Goal: Navigation & Orientation: Find specific page/section

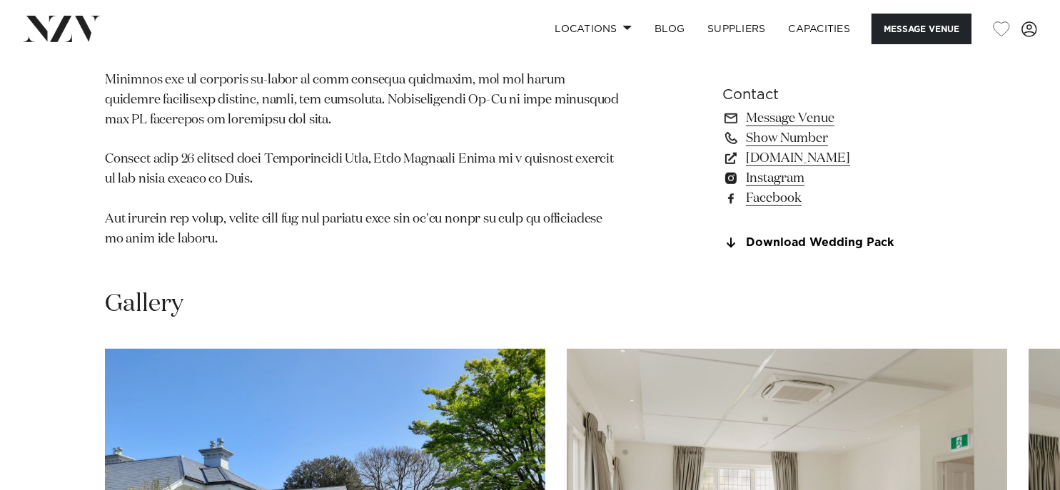
scroll to position [1427, 0]
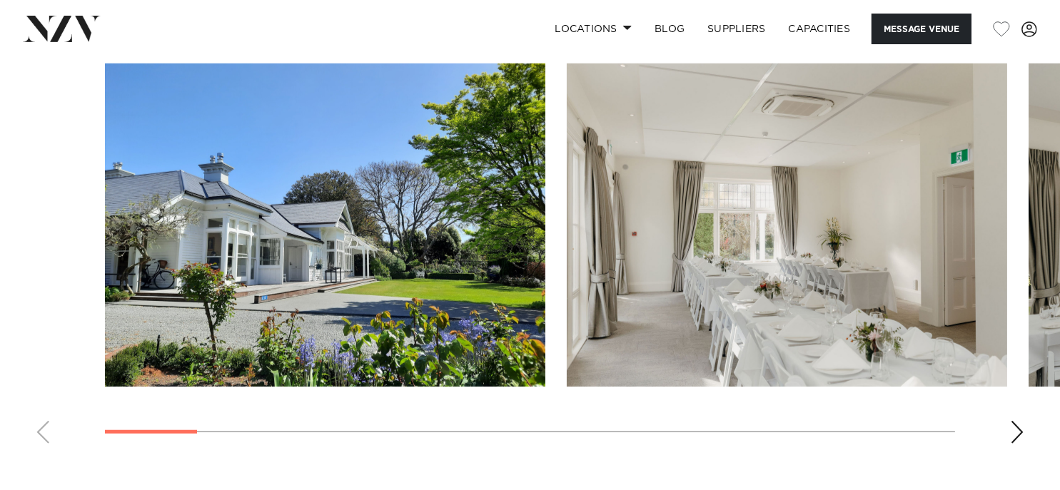
click at [1015, 421] on div "Next slide" at bounding box center [1017, 432] width 14 height 23
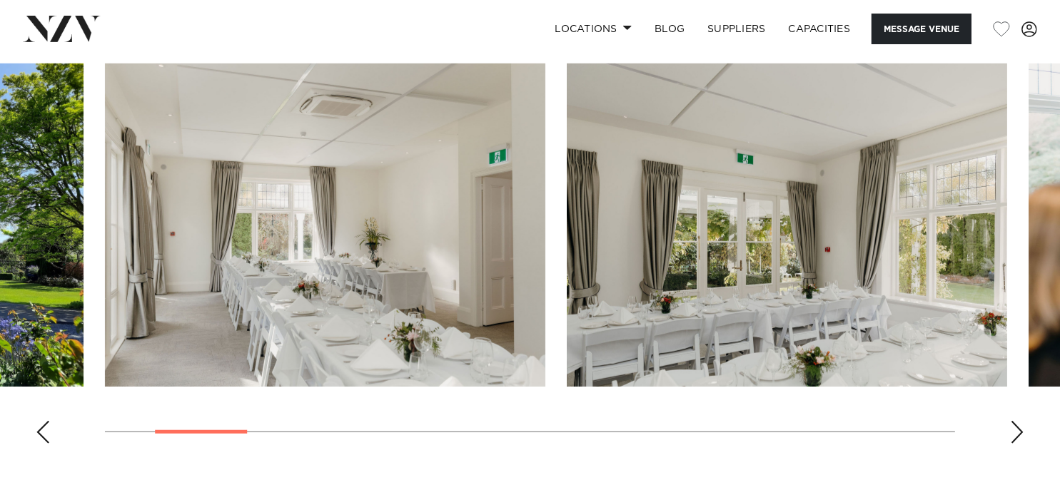
click at [1011, 421] on div "Next slide" at bounding box center [1017, 432] width 14 height 23
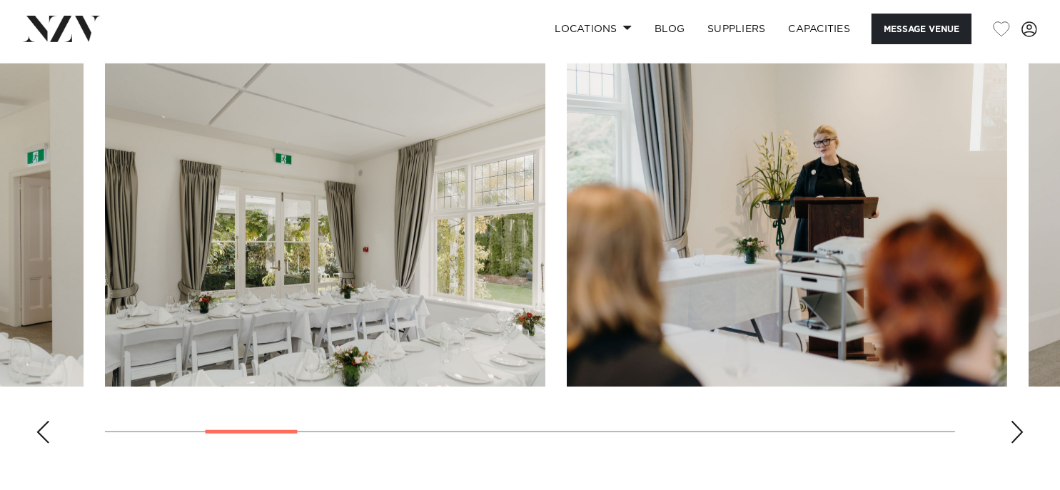
click at [1011, 421] on div "Next slide" at bounding box center [1017, 432] width 14 height 23
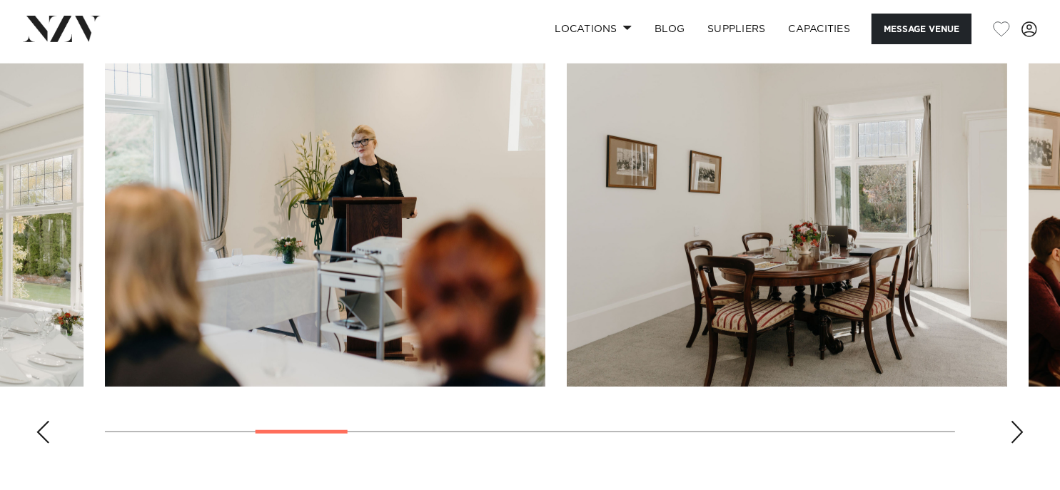
click at [1011, 421] on div "Next slide" at bounding box center [1017, 432] width 14 height 23
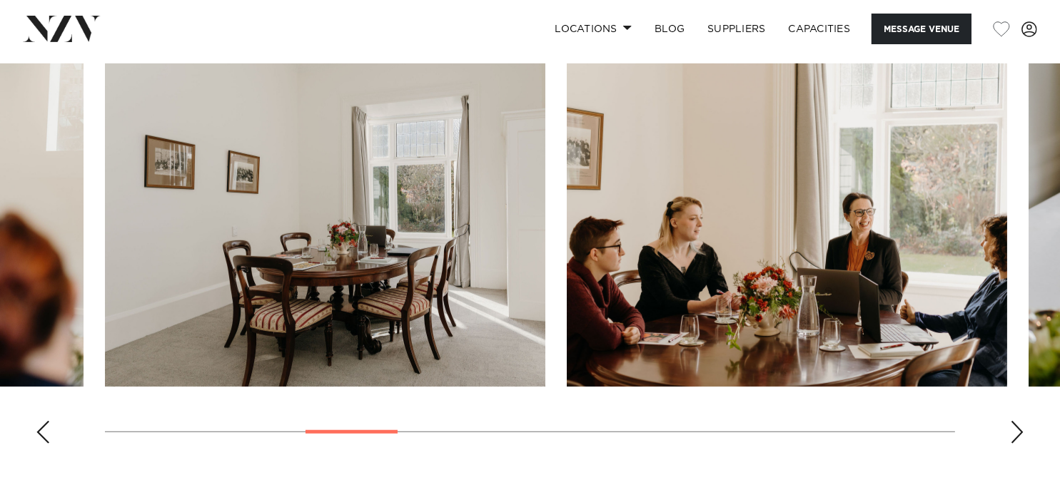
click at [1011, 421] on div "Next slide" at bounding box center [1017, 432] width 14 height 23
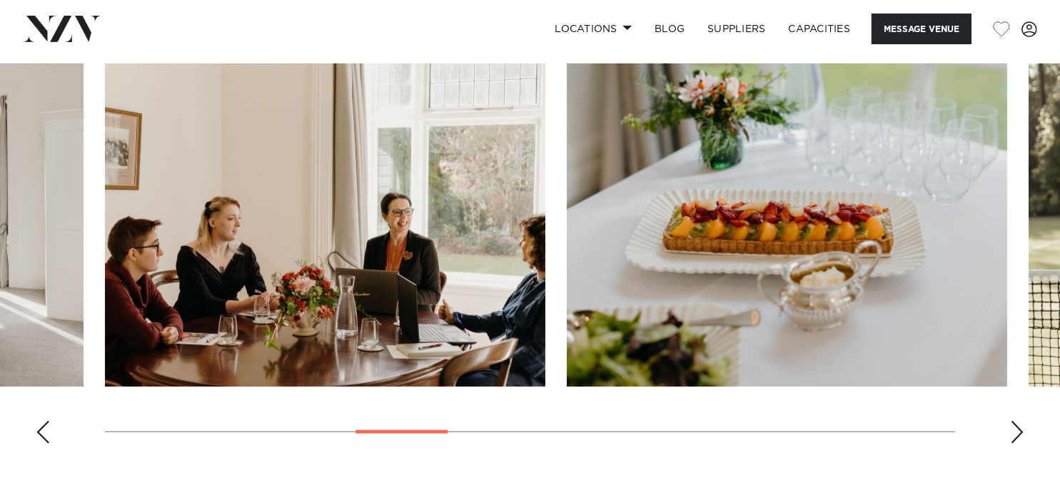
click at [1011, 421] on div "Next slide" at bounding box center [1017, 432] width 14 height 23
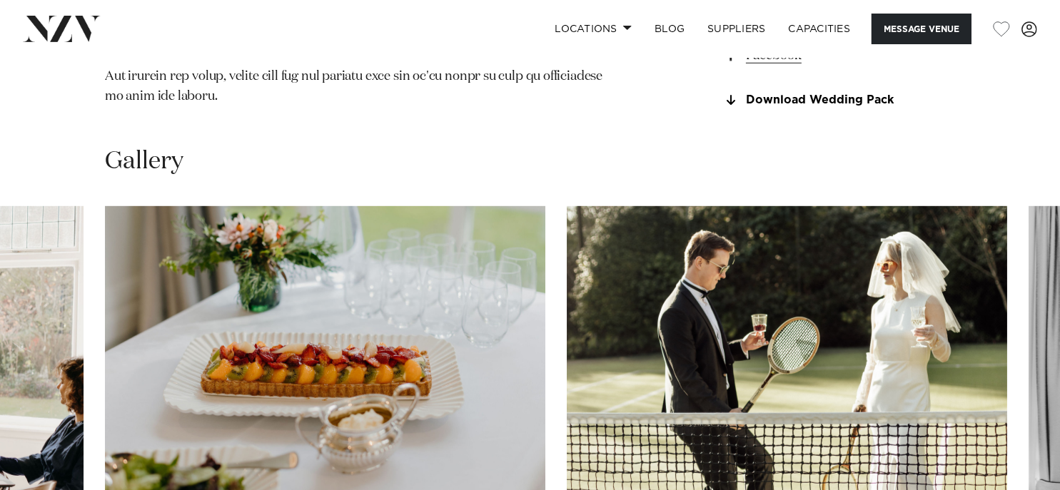
scroll to position [1356, 0]
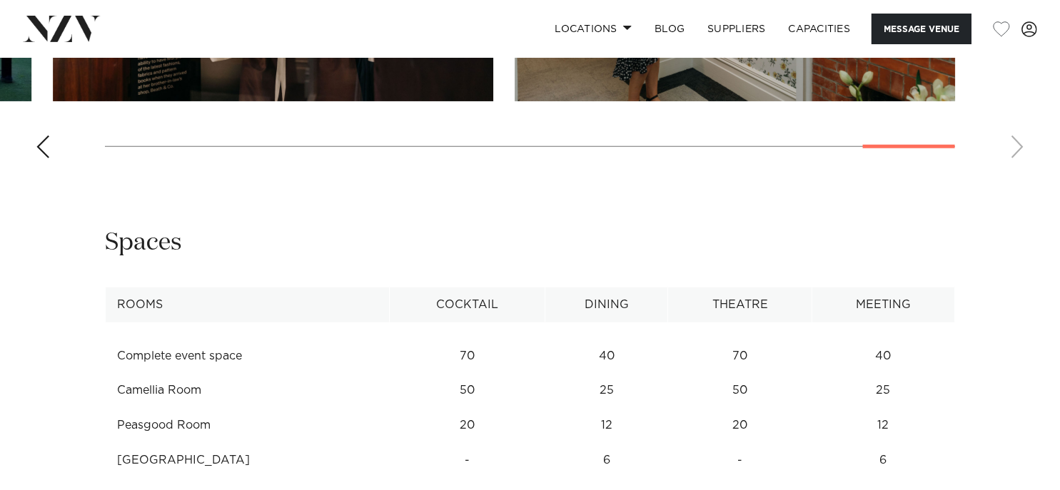
scroll to position [1784, 0]
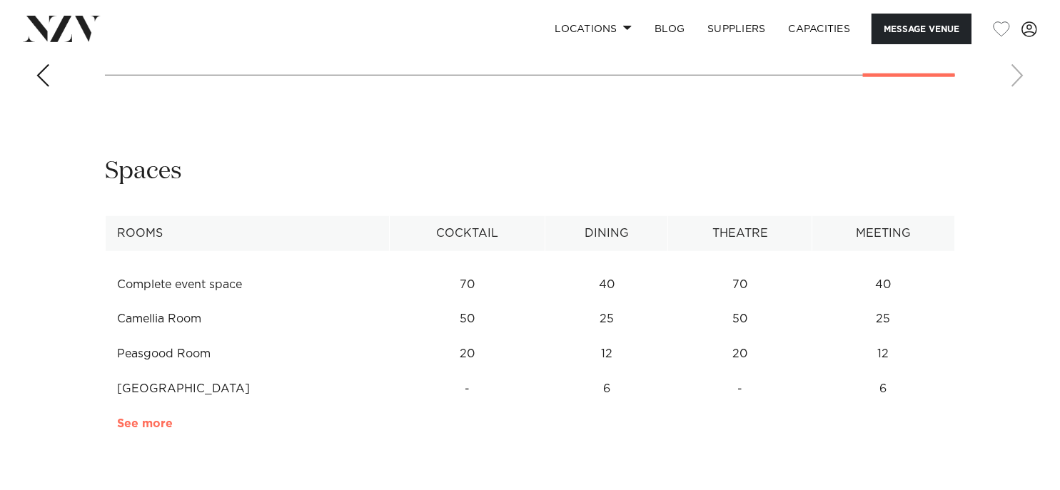
click at [135, 418] on link "See more" at bounding box center [173, 423] width 111 height 11
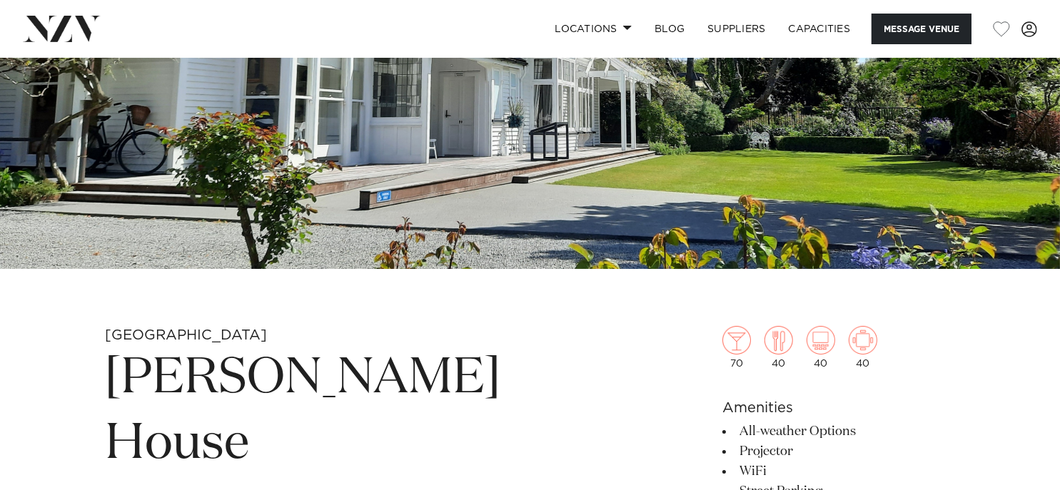
scroll to position [0, 0]
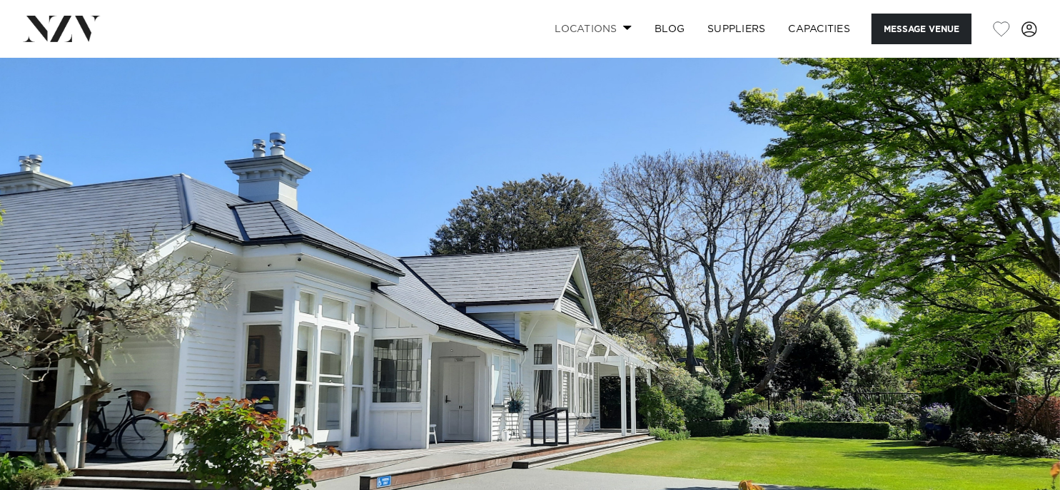
click at [590, 31] on link "Locations" at bounding box center [593, 29] width 100 height 31
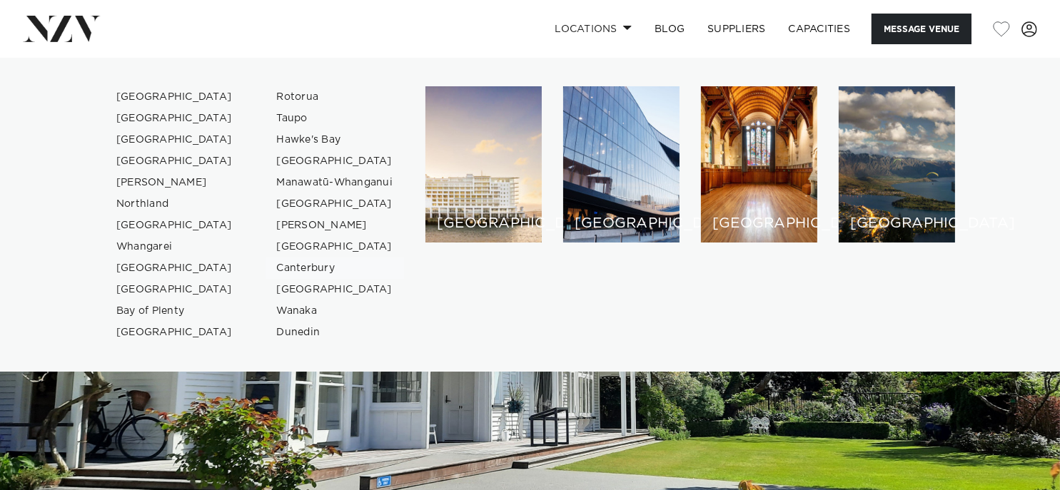
click at [273, 267] on link "Canterbury" at bounding box center [334, 268] width 139 height 21
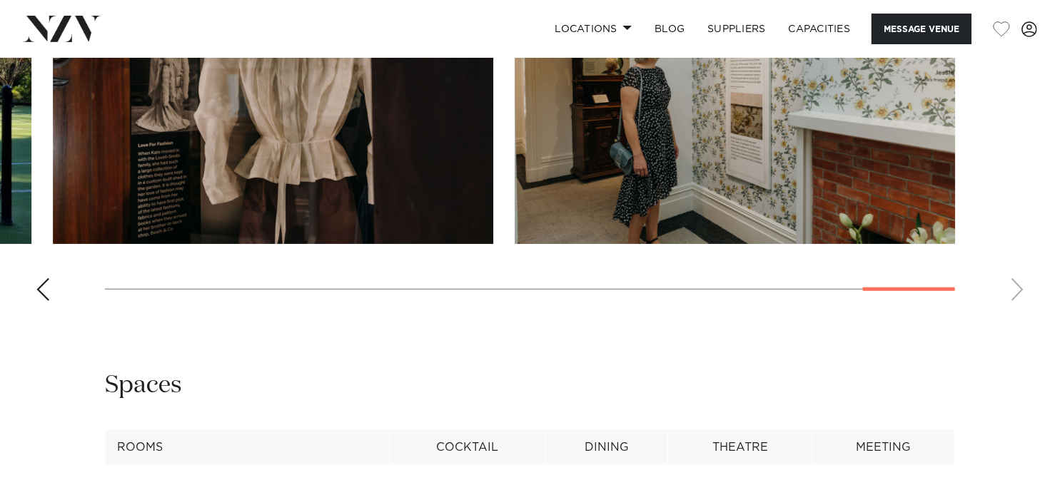
scroll to position [1784, 0]
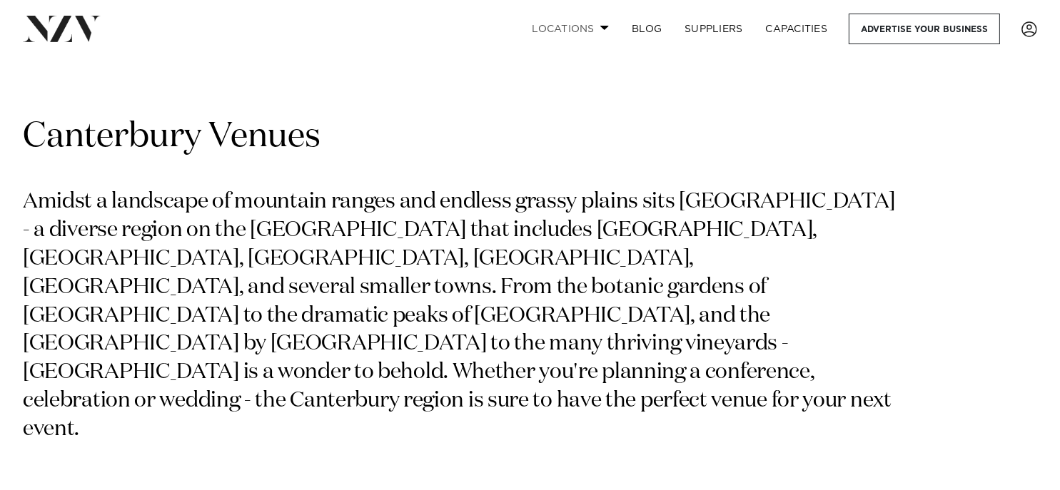
click at [583, 21] on link "Locations" at bounding box center [570, 29] width 100 height 31
